Goal: Task Accomplishment & Management: Manage account settings

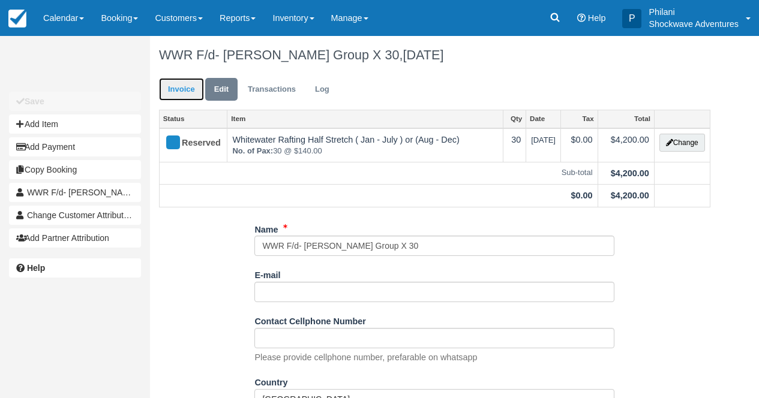
click at [170, 97] on link "Invoice" at bounding box center [181, 89] width 45 height 23
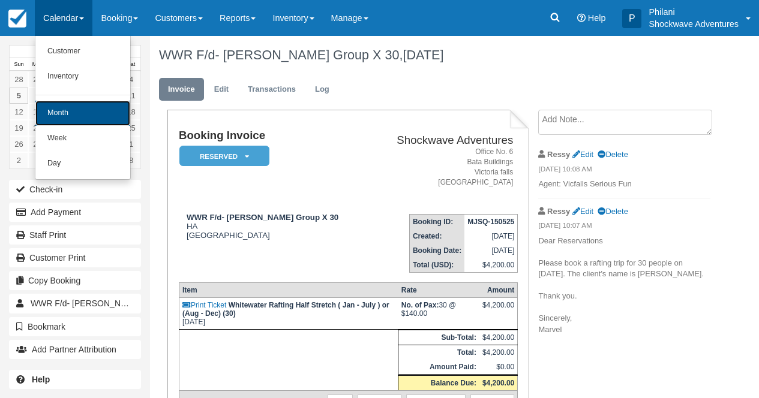
click at [68, 112] on link "Month" at bounding box center [82, 113] width 95 height 25
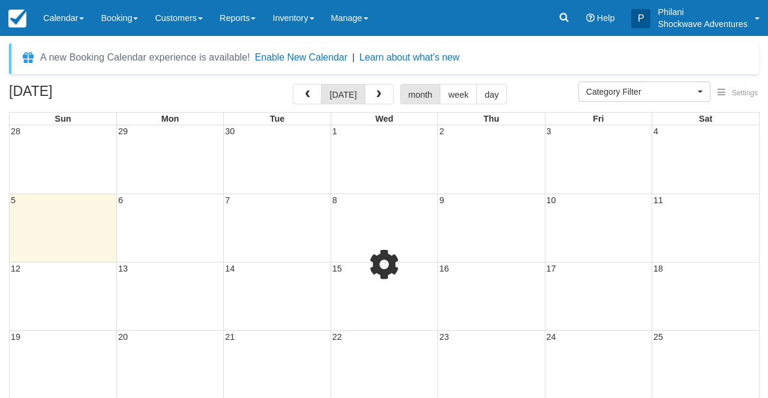
select select
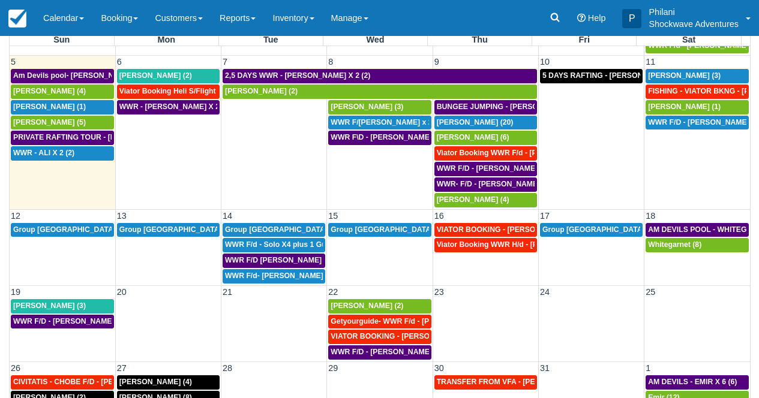
scroll to position [96, 0]
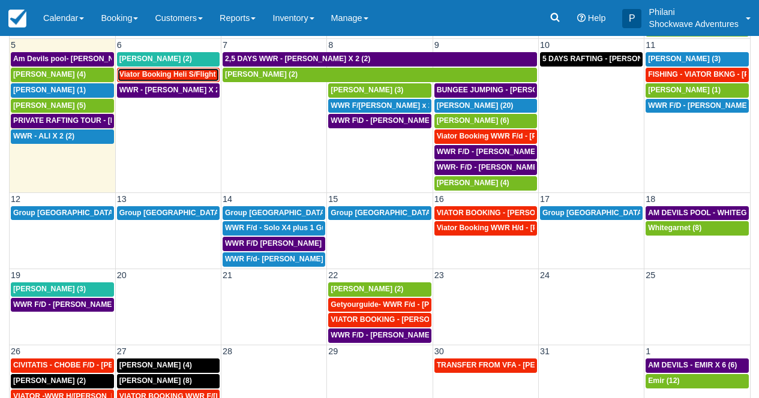
click at [202, 76] on span "Viator Booking Heli S/Flight - [PERSON_NAME] X 1 (1)" at bounding box center [213, 74] width 189 height 8
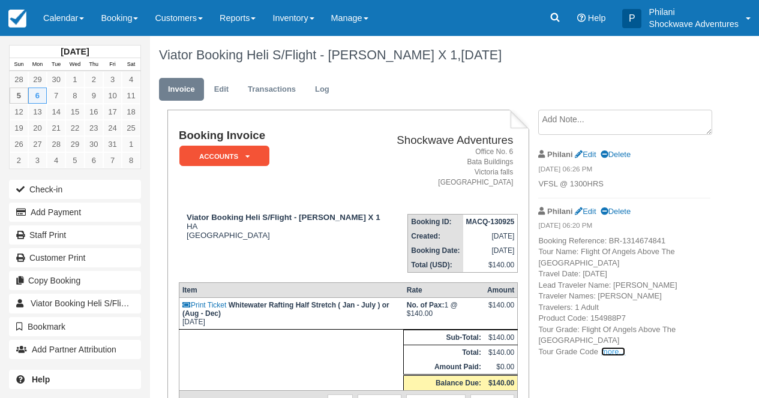
click at [607, 352] on link "more..." at bounding box center [613, 351] width 24 height 9
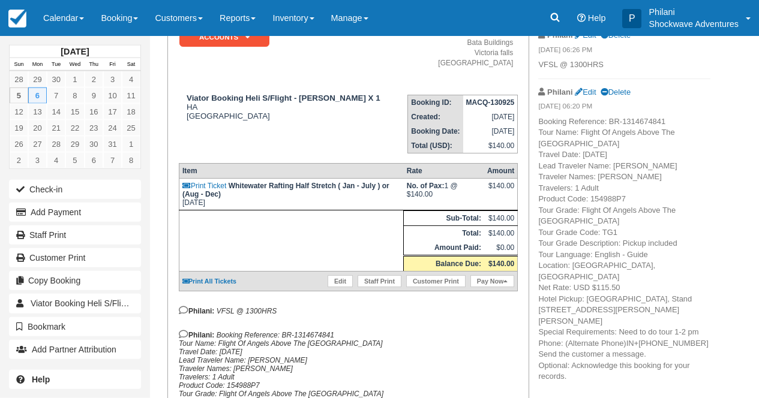
scroll to position [125, 0]
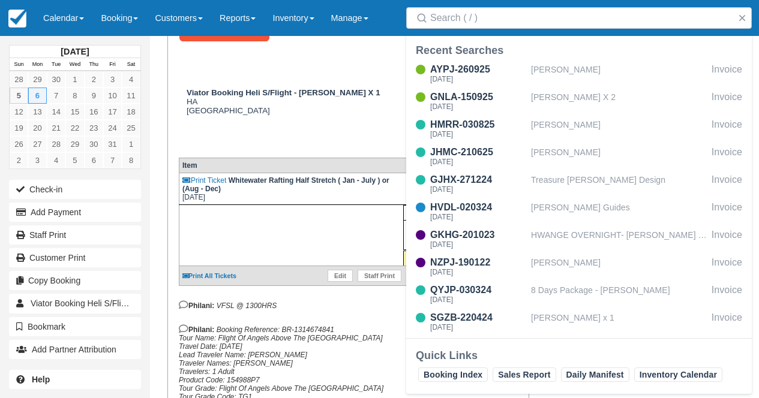
click at [279, 68] on td "Booking Invoice ACCOUNTS   Pending Reserved Deposit Paid Waiting Cancelled Void…" at bounding box center [283, 42] width 209 height 75
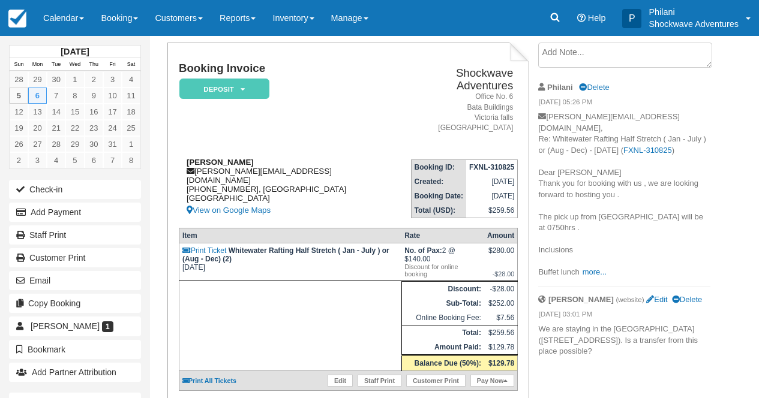
scroll to position [67, 0]
drag, startPoint x: 180, startPoint y: 153, endPoint x: 271, endPoint y: 151, distance: 90.6
click at [271, 158] on div "Tobias Dollenbacher tobias.dollenbacher@gmx.de +4916092134452, North Rhine-West…" at bounding box center [286, 188] width 214 height 60
copy strong "Tobias Dollenbacher"
